Goal: Transaction & Acquisition: Obtain resource

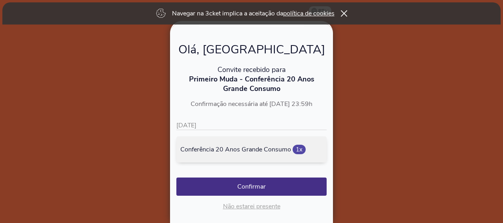
scroll to position [79, 0]
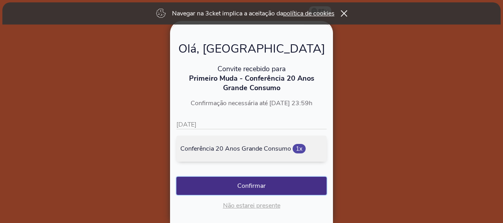
click at [248, 190] on button "Confirmar" at bounding box center [251, 186] width 150 height 18
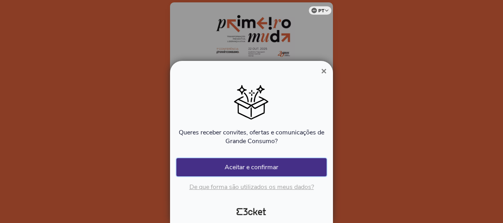
click at [260, 170] on button "Aceitar e confirmar" at bounding box center [251, 167] width 150 height 18
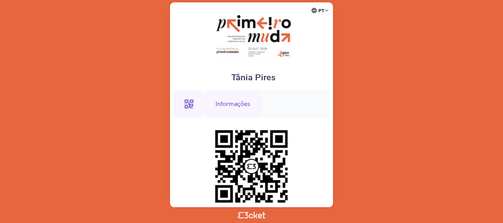
click at [252, 102] on div "Informações" at bounding box center [232, 103] width 55 height 25
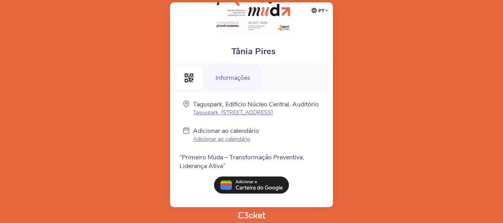
scroll to position [36, 0]
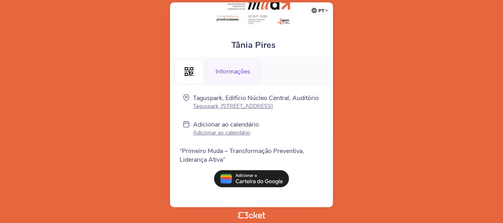
click at [258, 178] on img at bounding box center [251, 178] width 75 height 17
